Goal: Find specific page/section: Find specific page/section

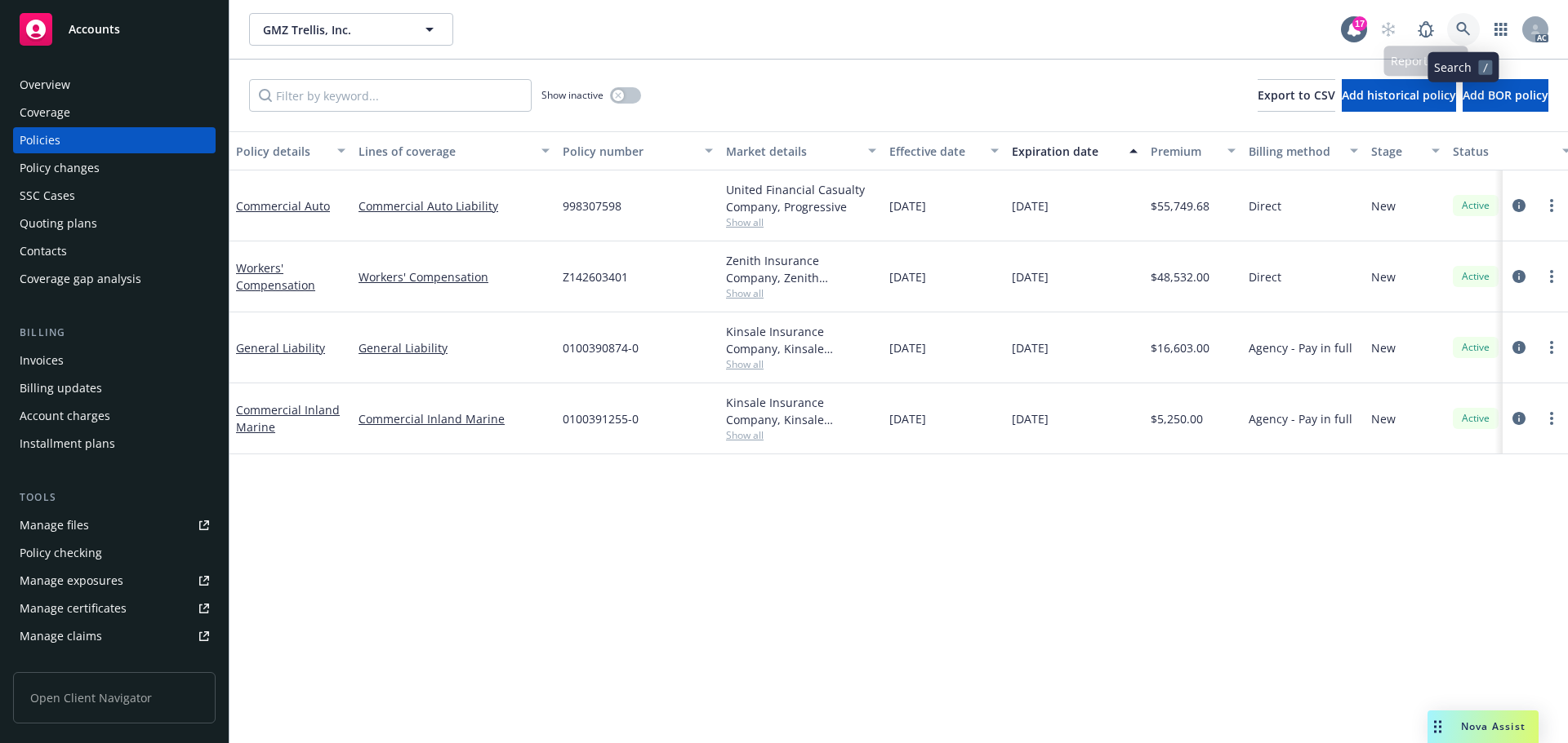
click at [1455, 34] on link at bounding box center [1462, 29] width 33 height 33
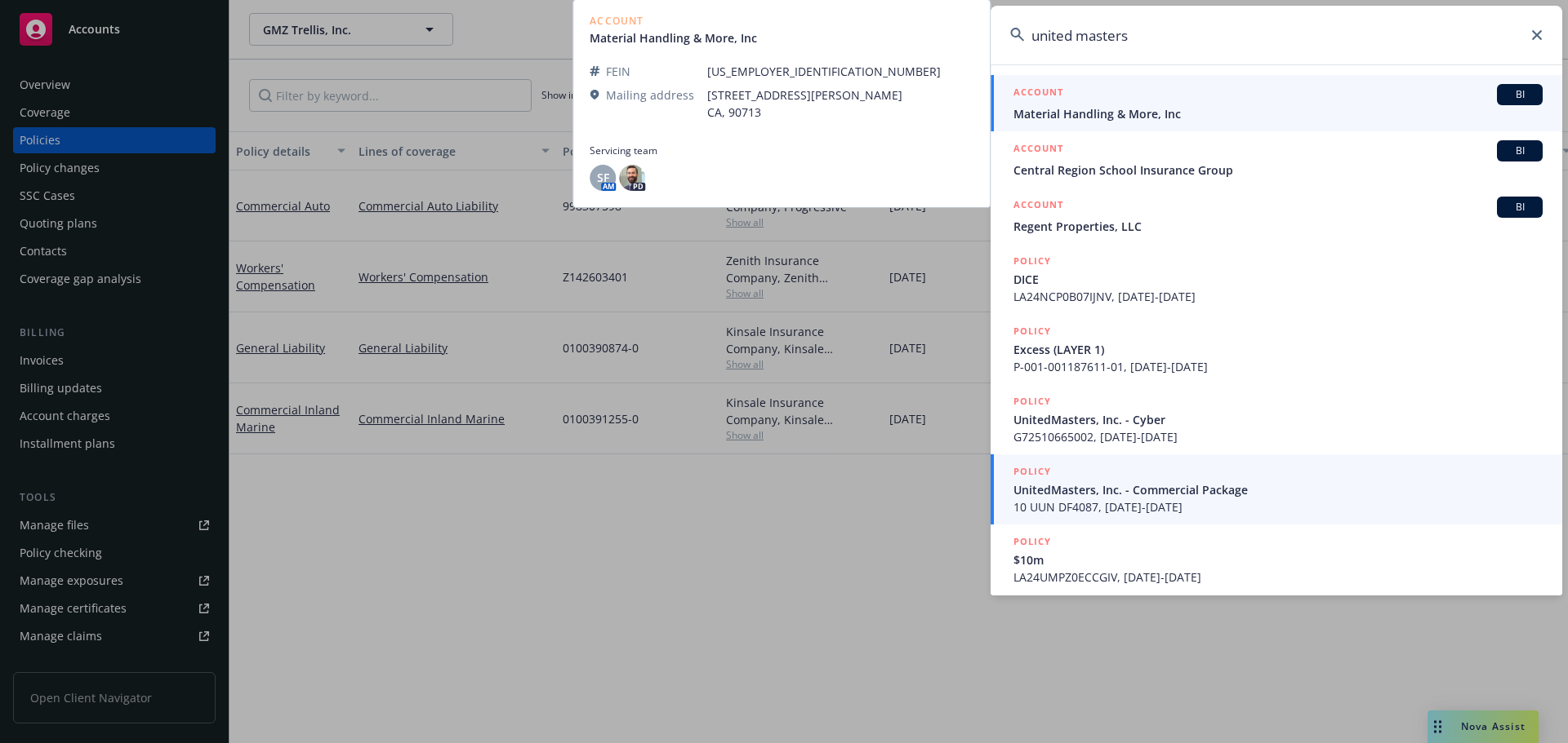
type input "united masters"
click at [1280, 476] on div "POLICY" at bounding box center [1277, 472] width 529 height 18
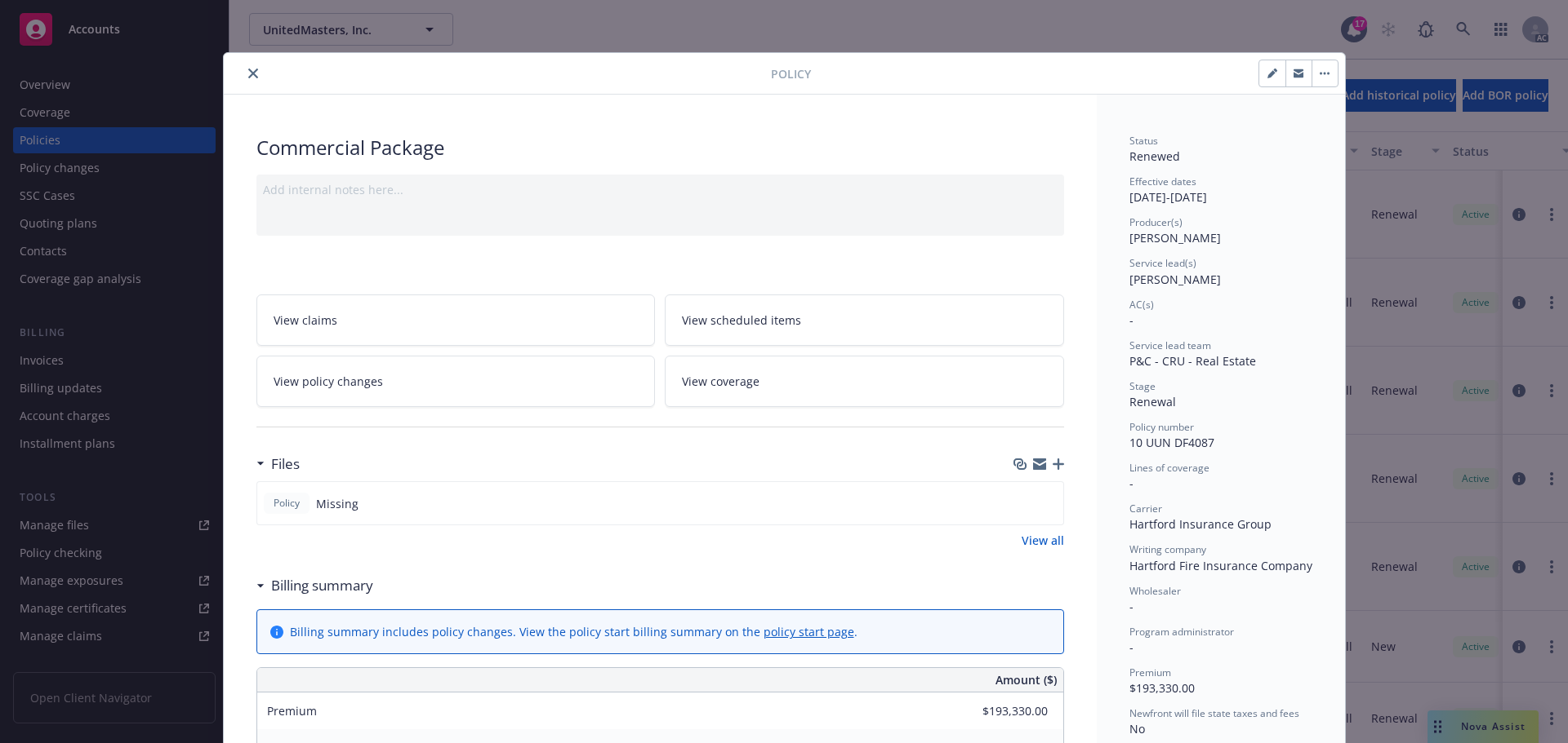
click at [248, 76] on icon "close" at bounding box center [253, 73] width 9 height 9
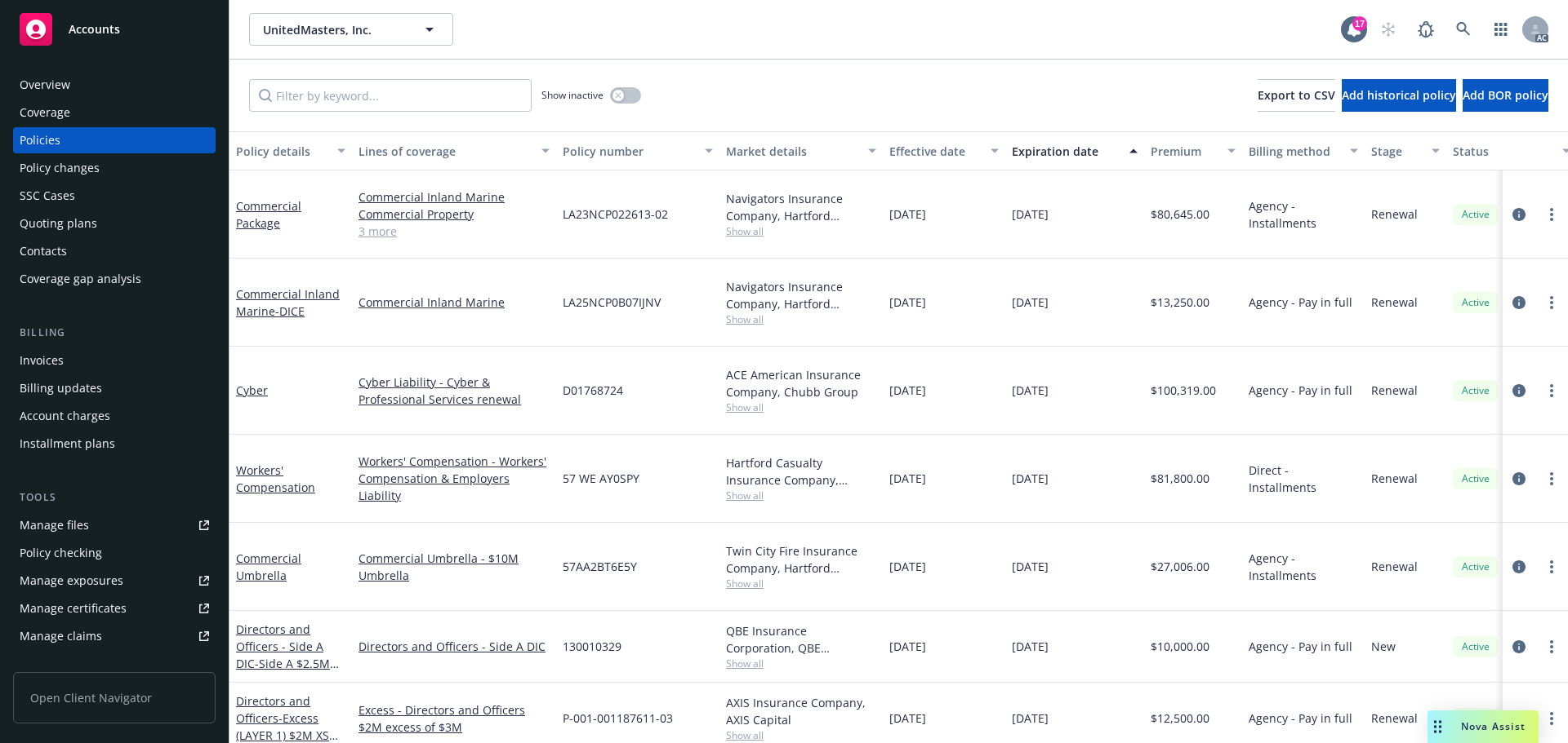
click at [139, 89] on div "Overview" at bounding box center [114, 85] width 189 height 26
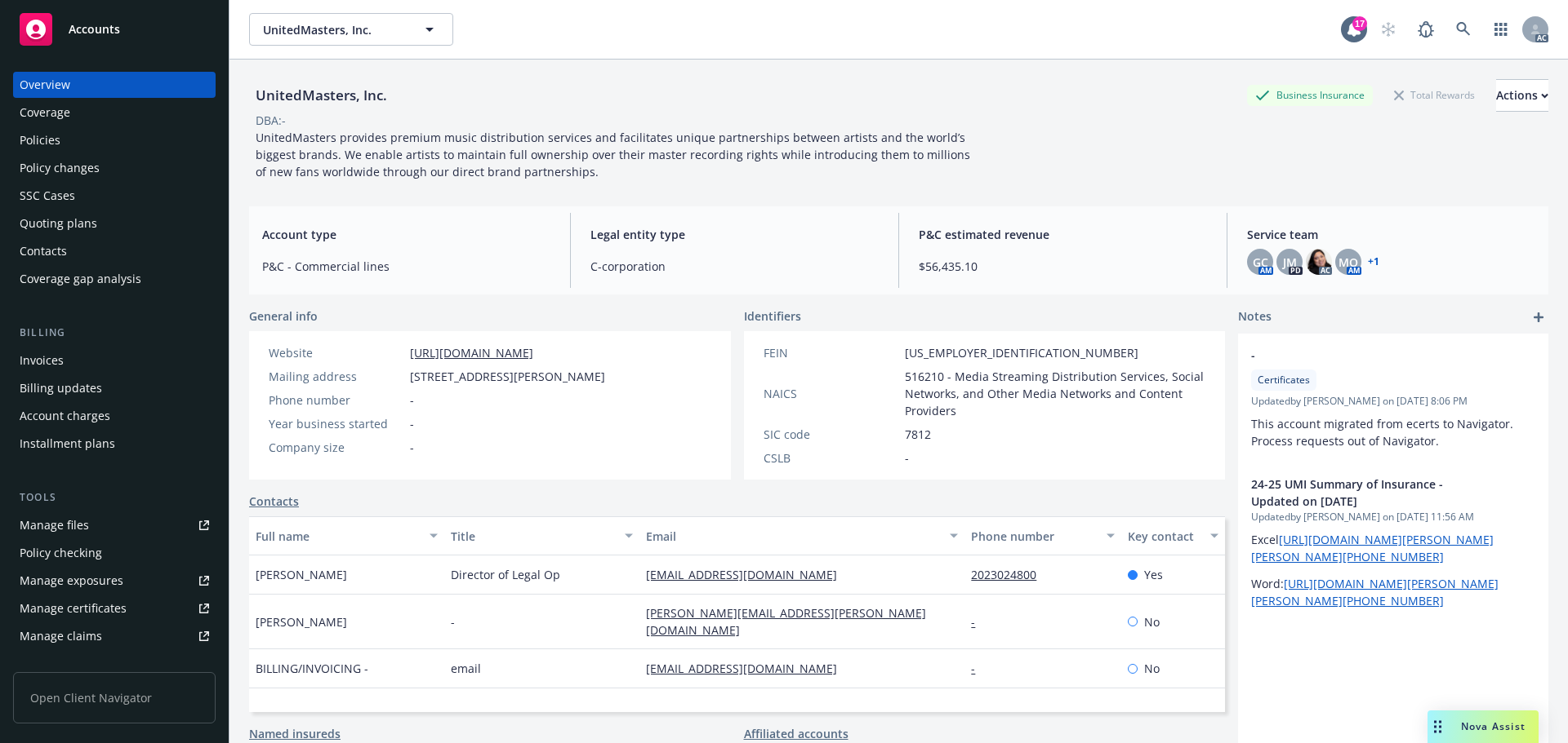
click at [83, 144] on div "Policies" at bounding box center [114, 140] width 189 height 26
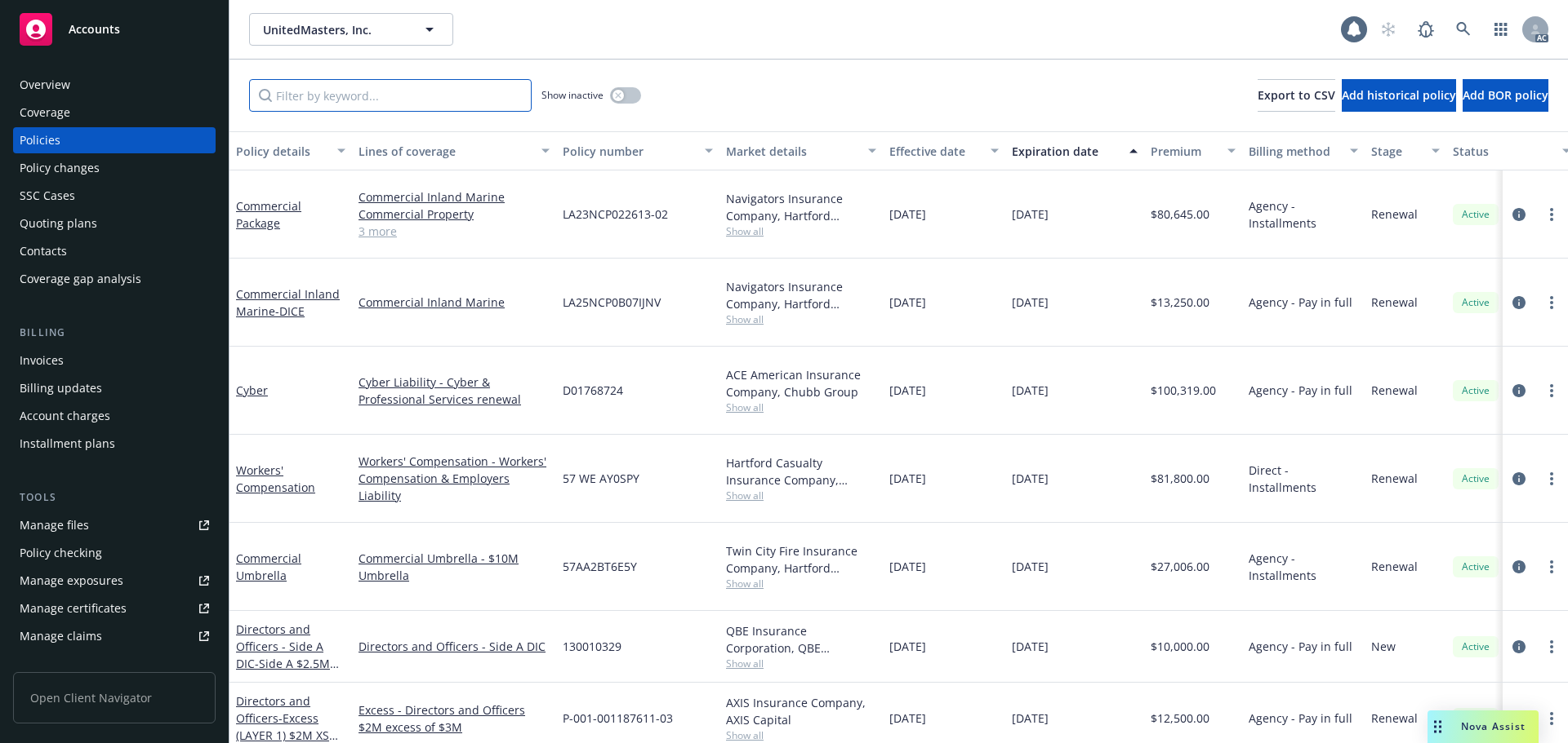
click at [375, 83] on input "Filter by keyword..." at bounding box center [390, 95] width 283 height 33
paste input "LA25NCP0B07IJNV"
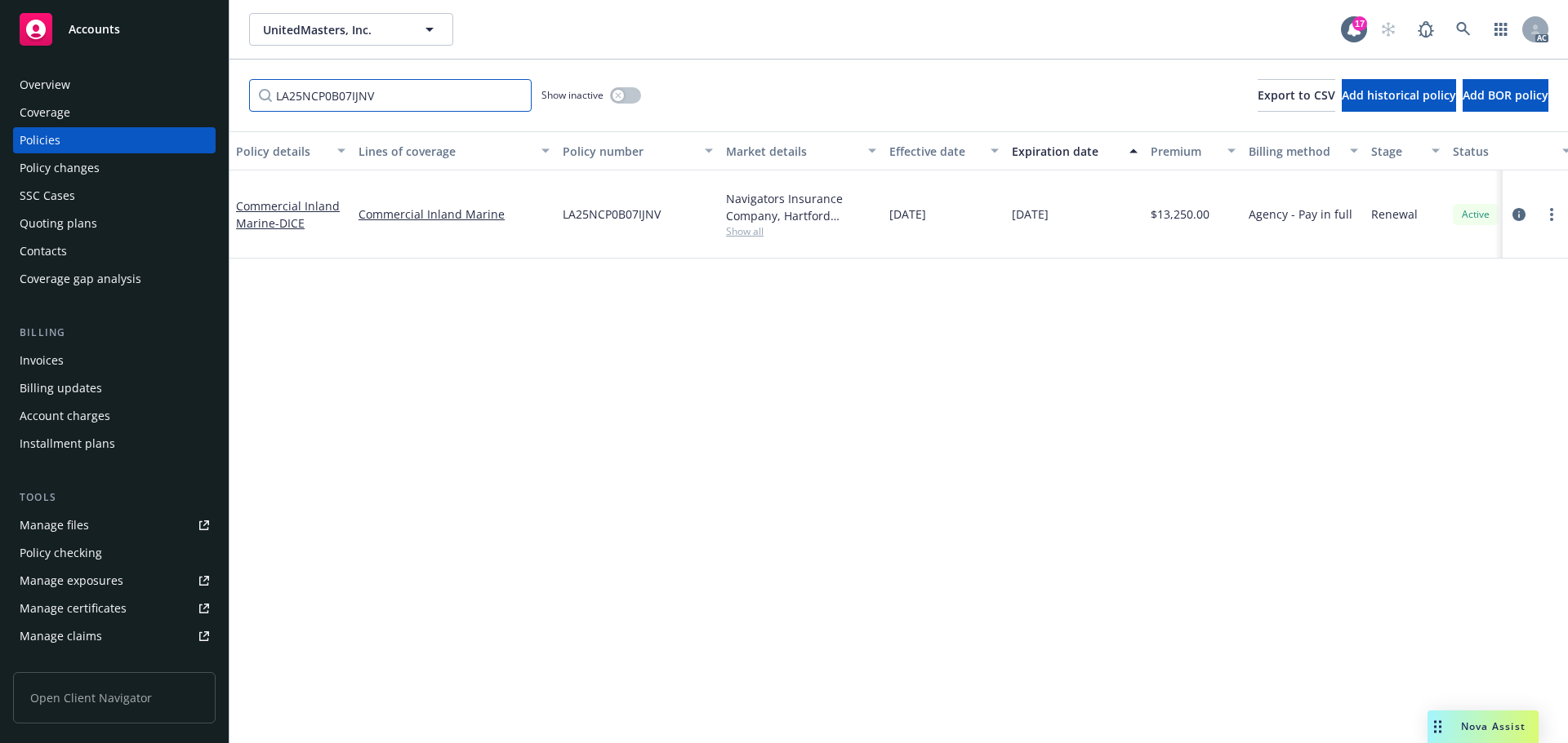
type input "LA25NCP0B07IJNV"
click at [53, 170] on div "Policy changes" at bounding box center [59, 169] width 80 height 26
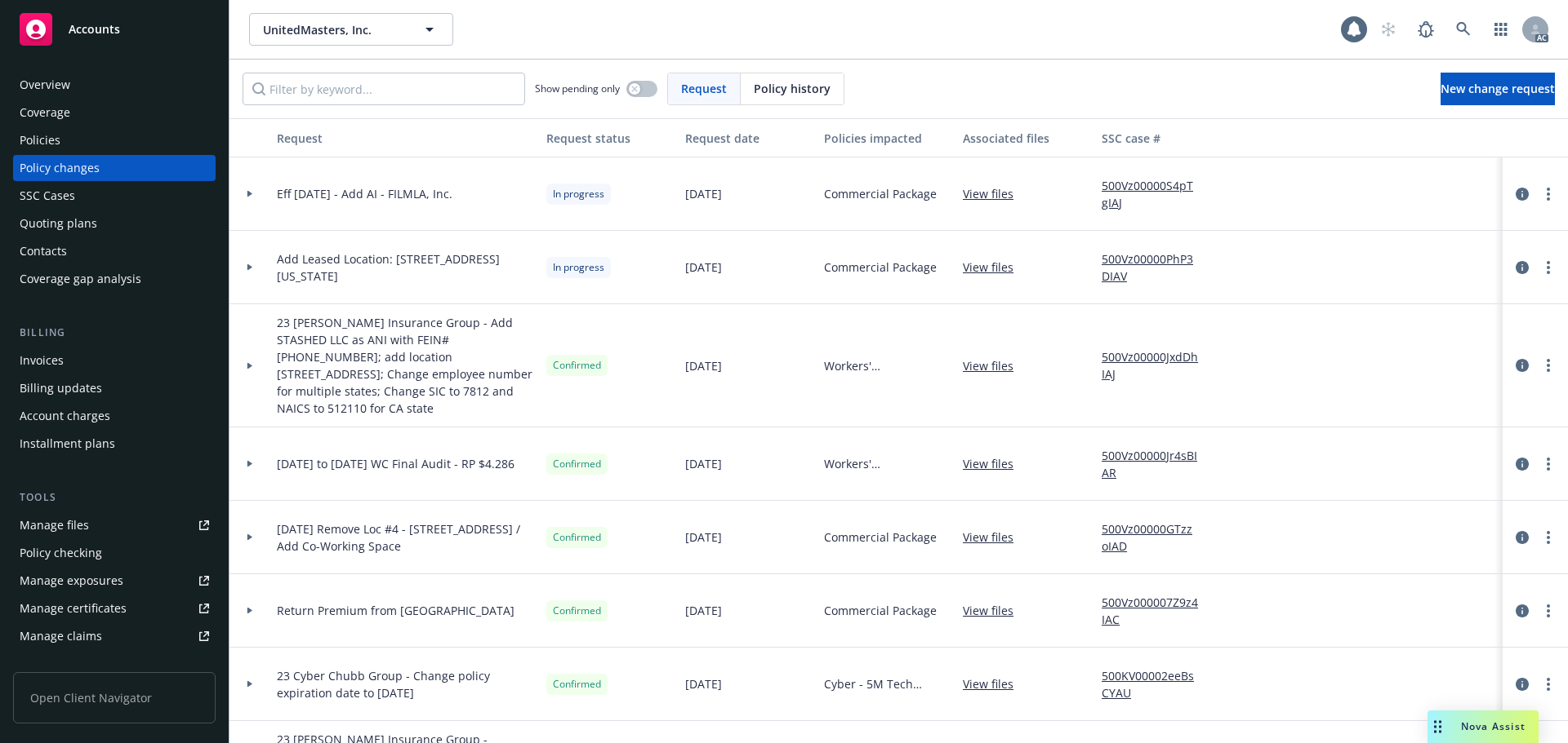
click at [121, 137] on div "Policies" at bounding box center [114, 140] width 189 height 26
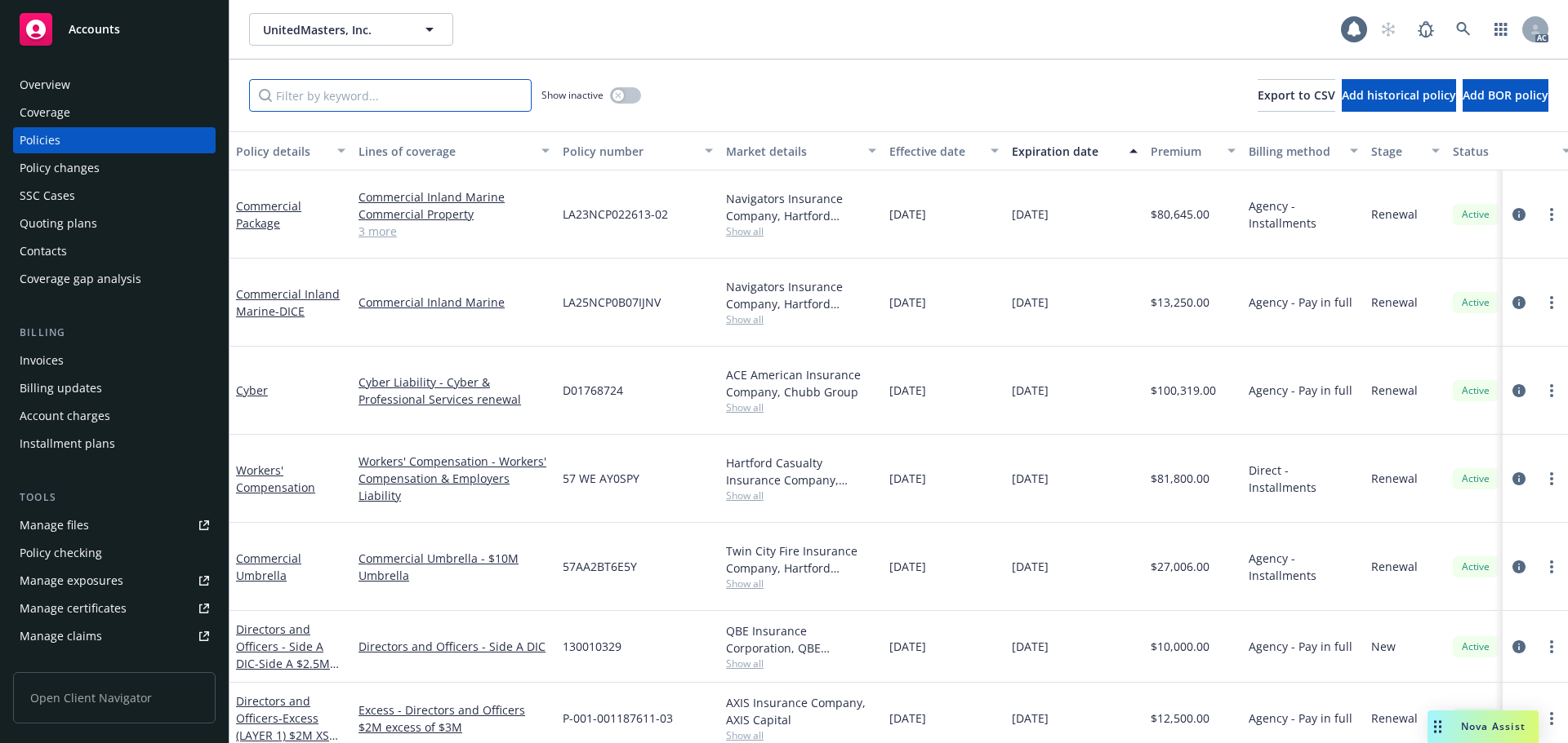
click at [321, 98] on input "Filter by keyword..." at bounding box center [390, 95] width 283 height 33
paste input "LA25NCP0B07IJNV"
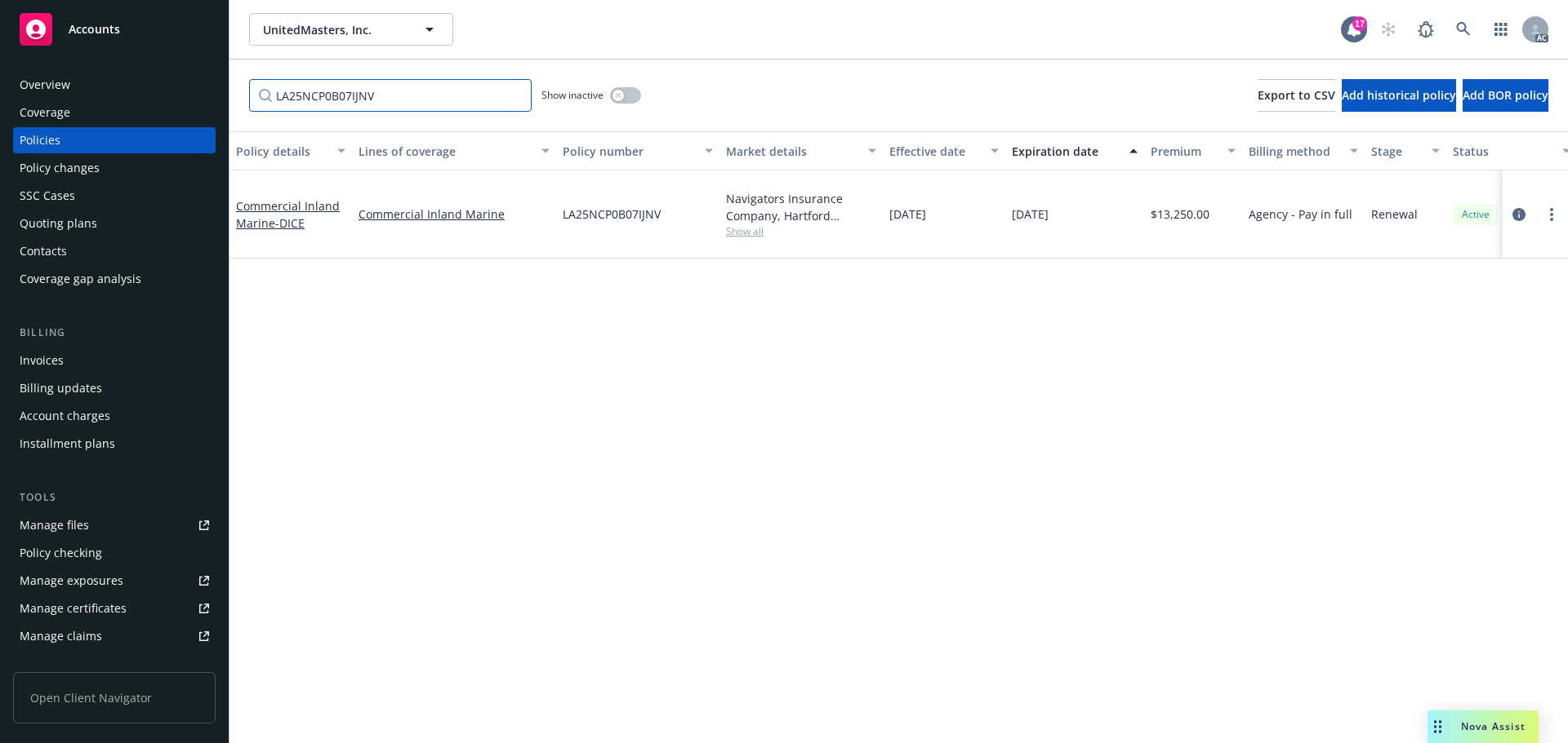
type input "LA25NCP0B07IJNV"
click at [1452, 31] on link at bounding box center [1462, 29] width 33 height 33
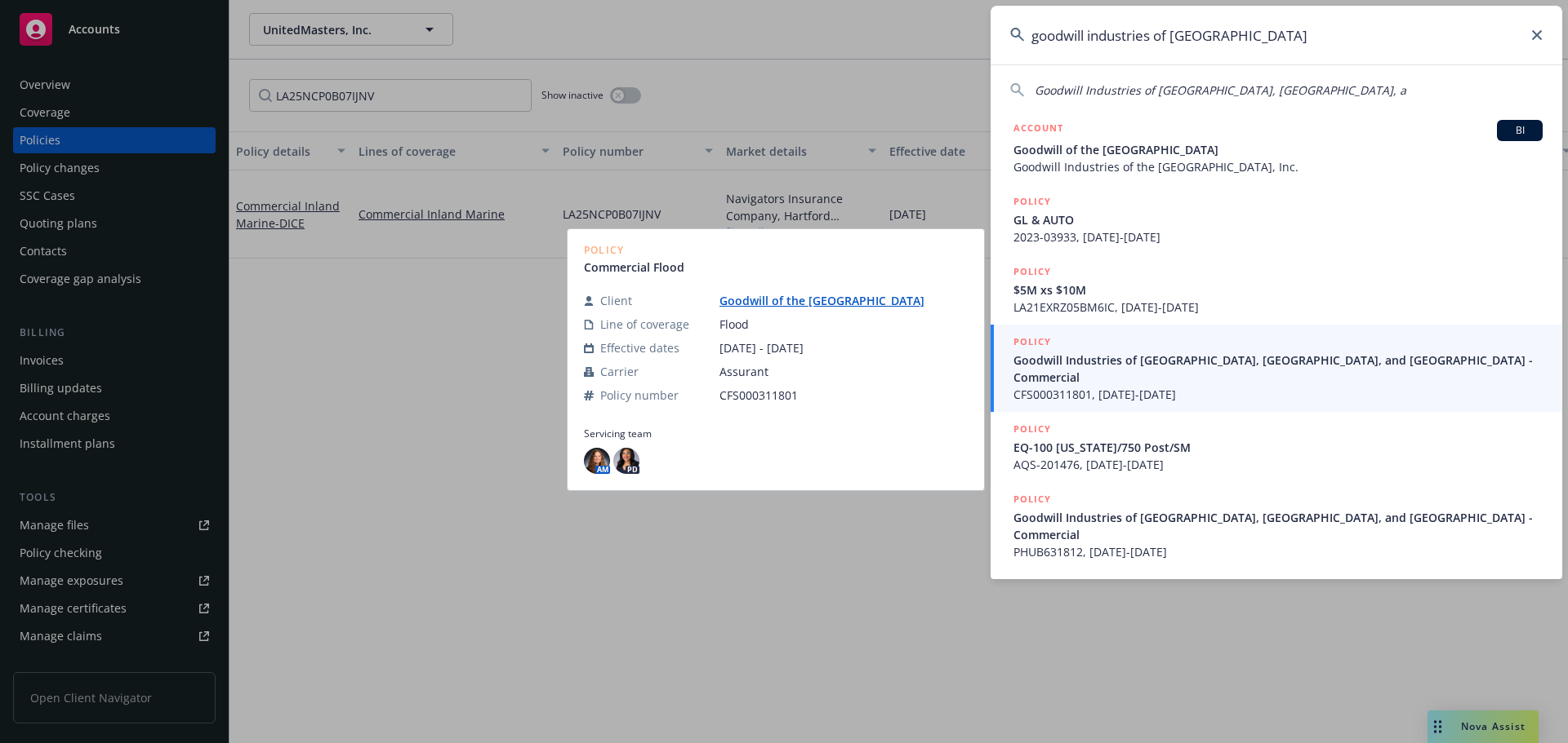
type input "goodwill industries of [GEOGRAPHIC_DATA]"
click at [1236, 363] on span "Goodwill Industries of [GEOGRAPHIC_DATA], [GEOGRAPHIC_DATA], and [GEOGRAPHIC_DA…" at bounding box center [1277, 368] width 529 height 34
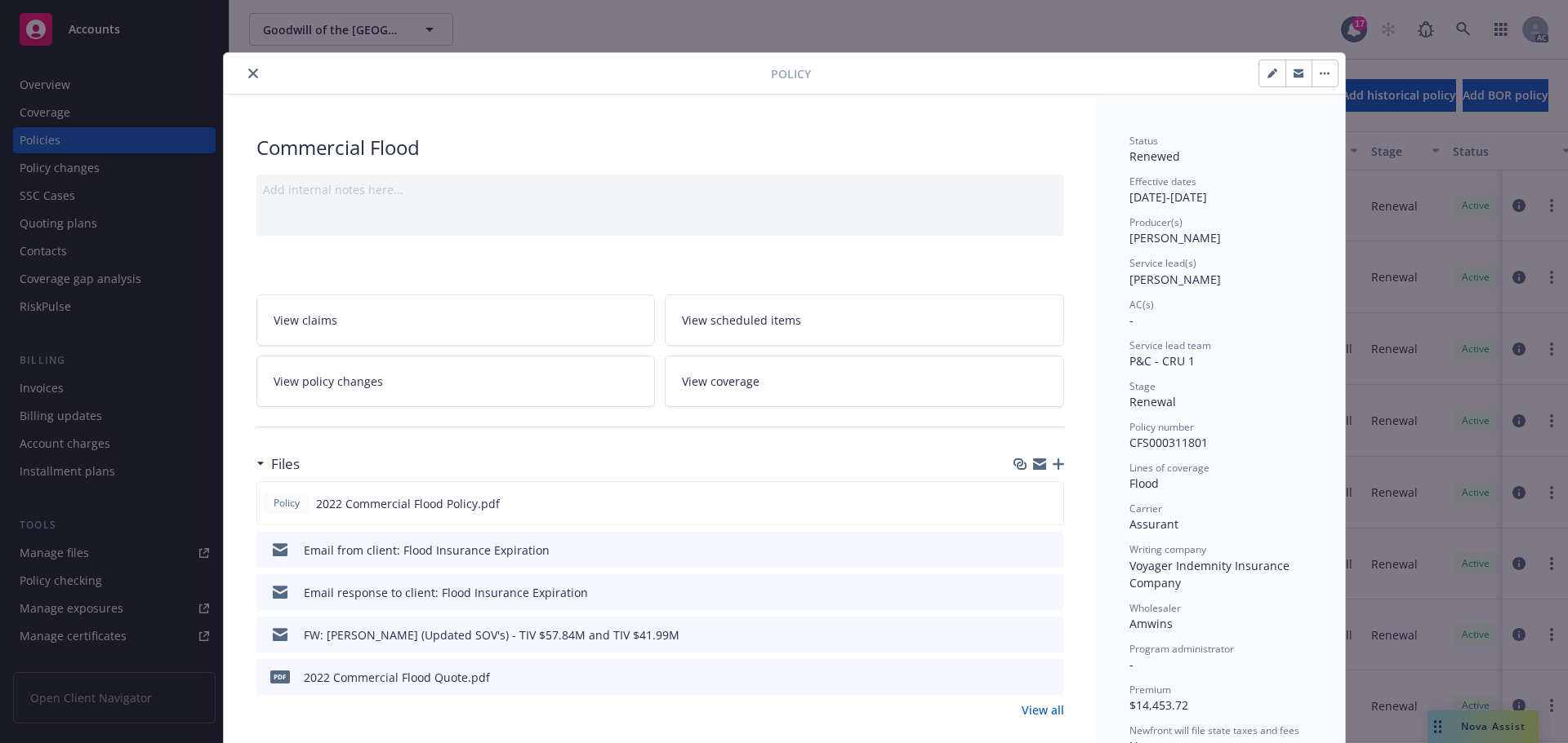
click at [248, 73] on icon "close" at bounding box center [253, 73] width 9 height 9
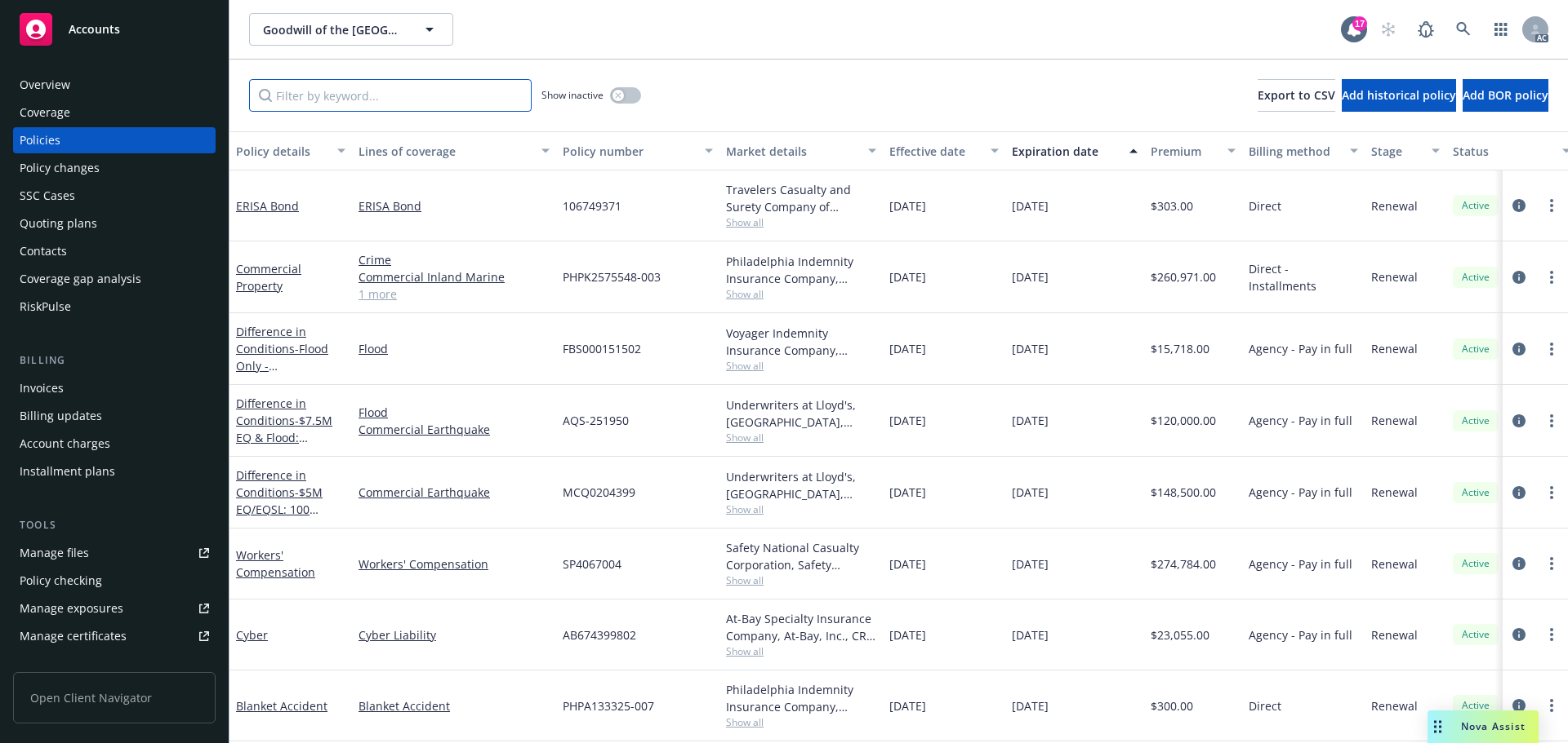
click at [425, 96] on input "Filter by keyword..." at bounding box center [390, 95] width 283 height 33
paste input "LA25EXRZ0ETPSIC"
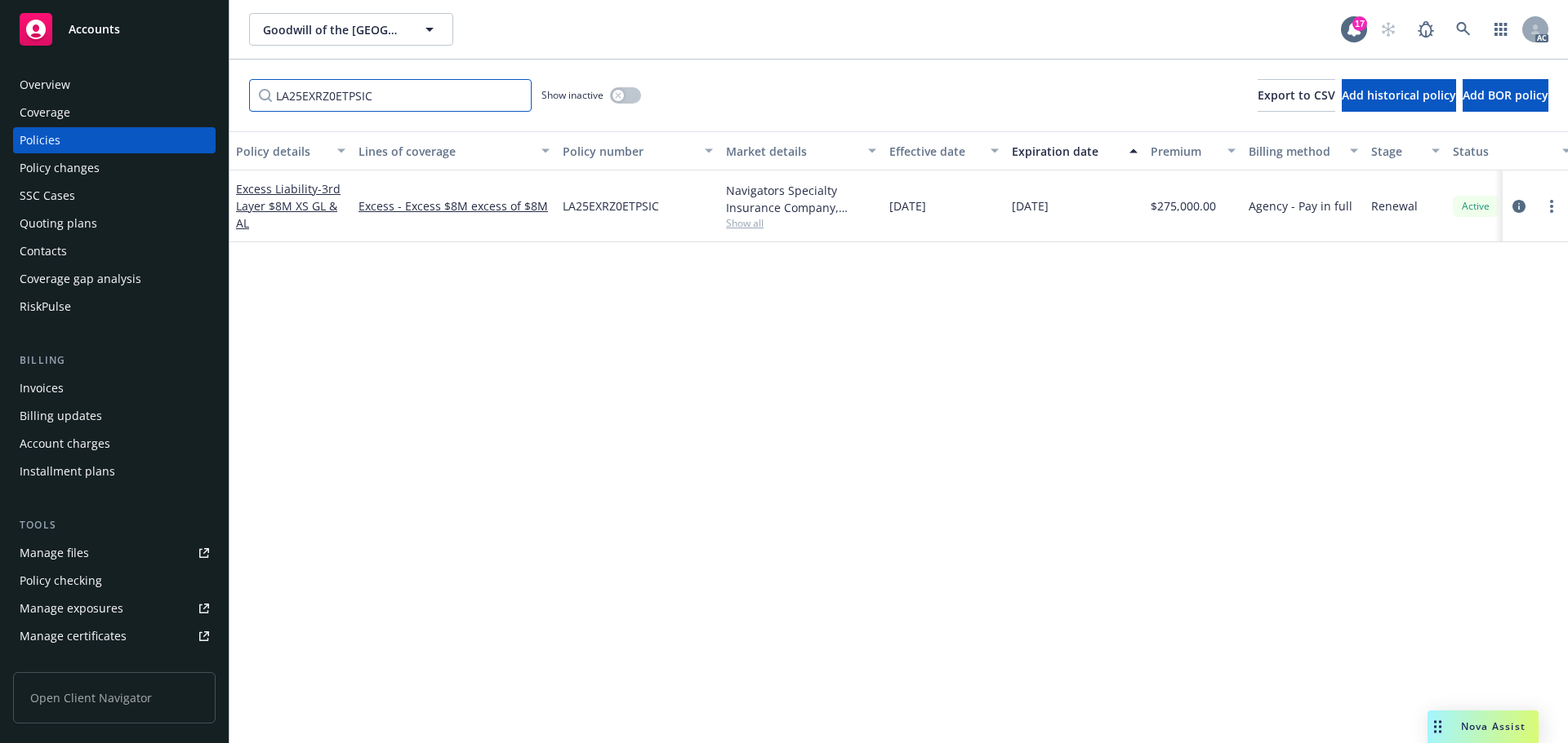
type input "LA25EXRZ0ETPSIC"
